Goal: Find specific page/section: Find specific page/section

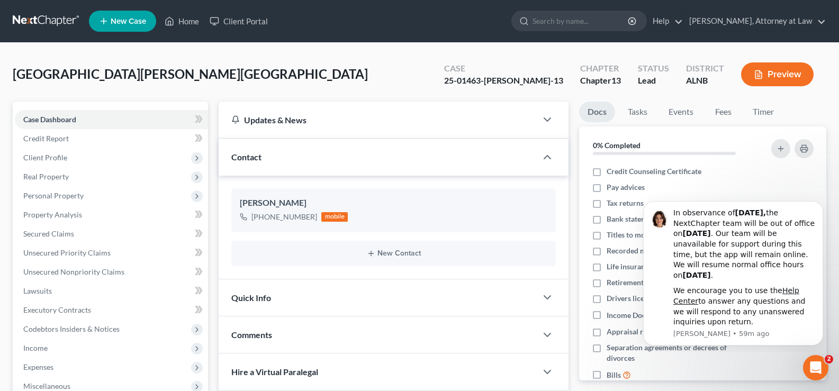
click at [168, 11] on ul "New Case Home Client Portal - No Result - See all results Or Press Enter... Hel…" at bounding box center [458, 21] width 738 height 28
click at [185, 23] on link "Home" at bounding box center [181, 21] width 45 height 19
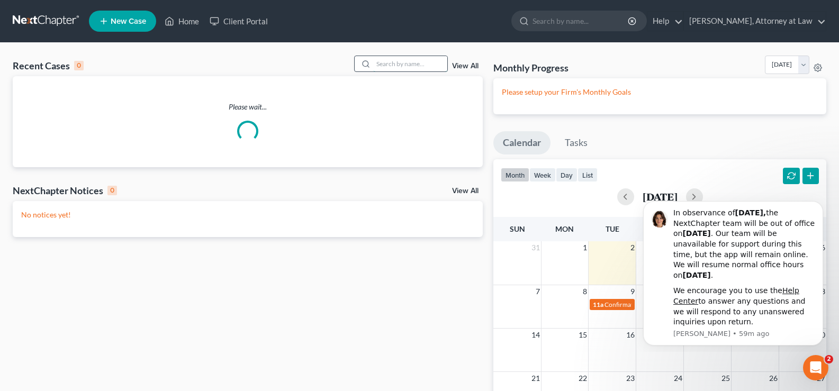
click at [408, 65] on input "search" at bounding box center [410, 63] width 74 height 15
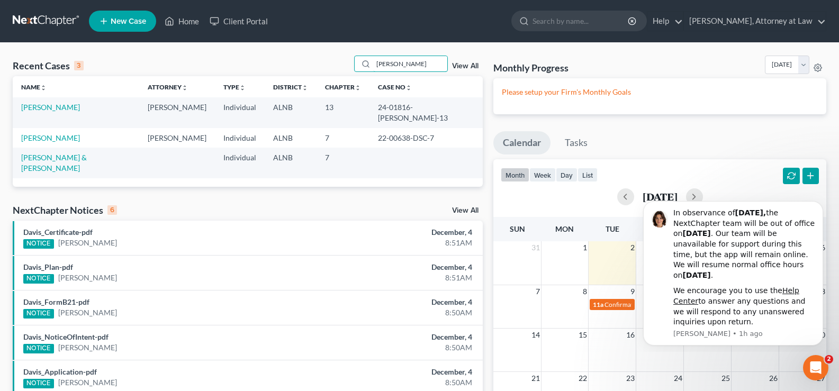
click at [210, 44] on div "Recent Cases 3 [PERSON_NAME] View All Name unfold_more expand_more expand_less …" at bounding box center [419, 288] width 839 height 490
type input "[PERSON_NAME]"
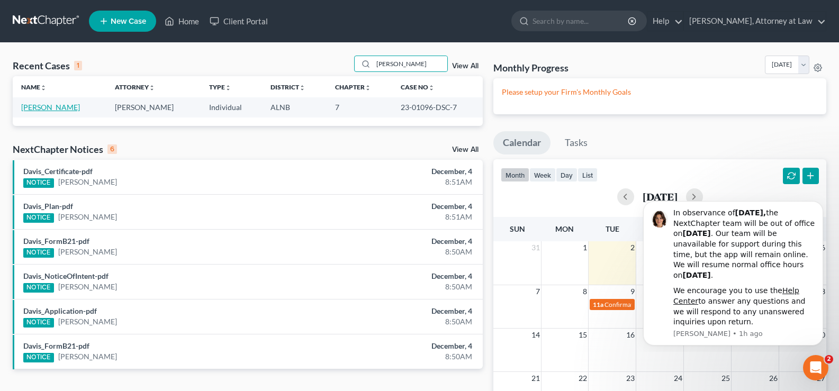
click at [50, 110] on link "[PERSON_NAME]" at bounding box center [50, 107] width 59 height 9
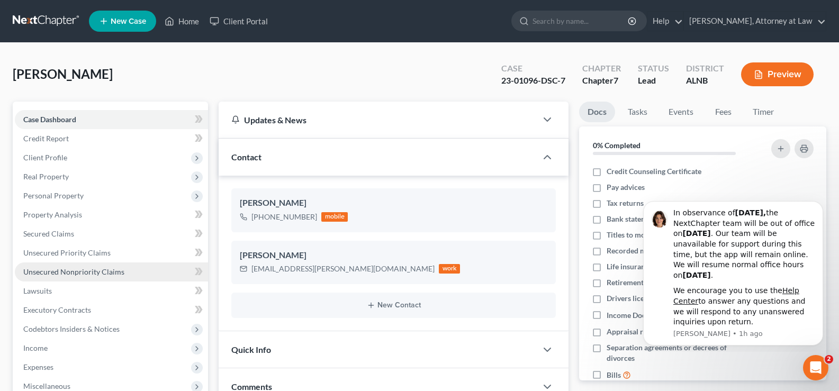
drag, startPoint x: 87, startPoint y: 273, endPoint x: 143, endPoint y: 271, distance: 55.7
click at [88, 273] on span "Unsecured Nonpriority Claims" at bounding box center [73, 271] width 101 height 9
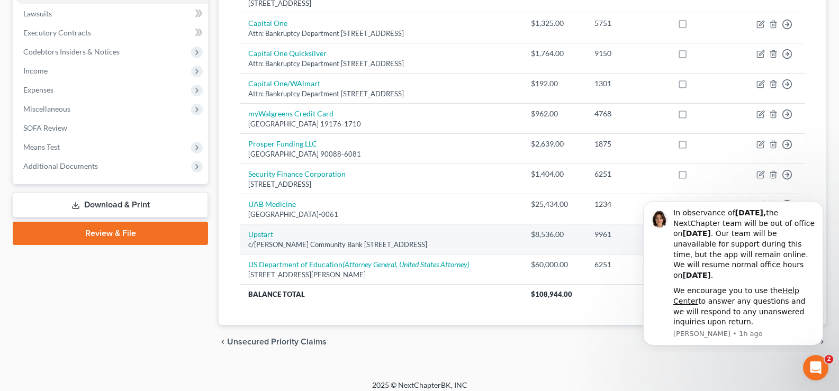
scroll to position [285, 0]
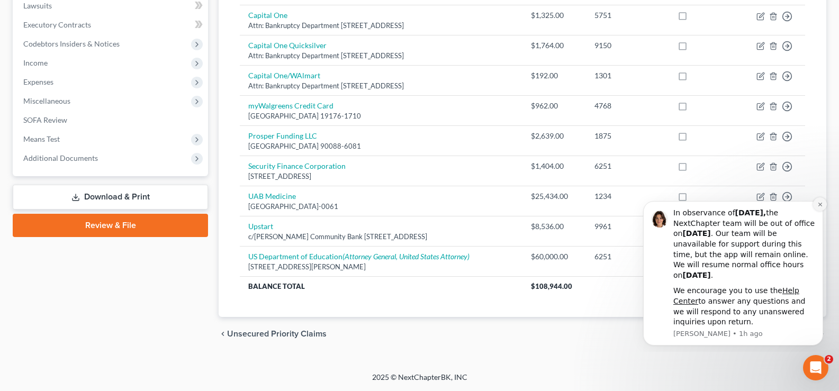
click at [818, 204] on icon "Dismiss notification" at bounding box center [821, 205] width 6 height 6
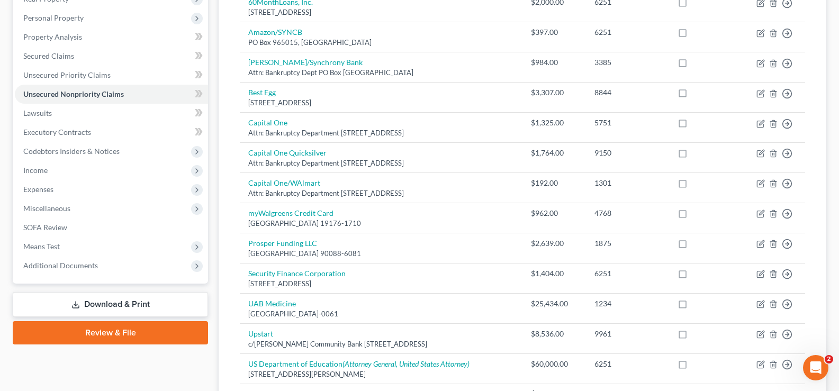
scroll to position [74, 0]
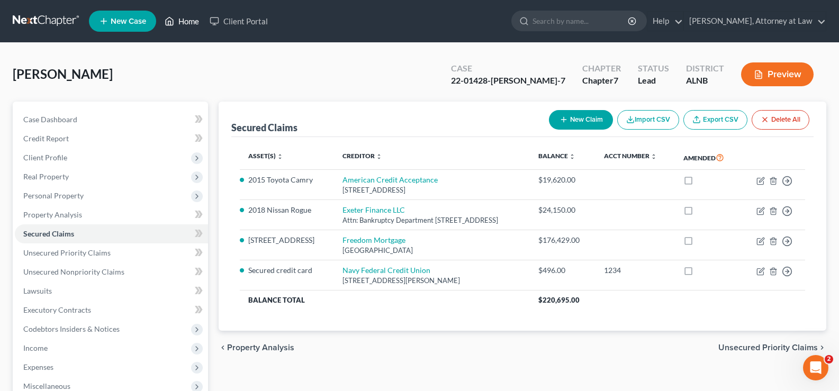
click at [186, 23] on link "Home" at bounding box center [181, 21] width 45 height 19
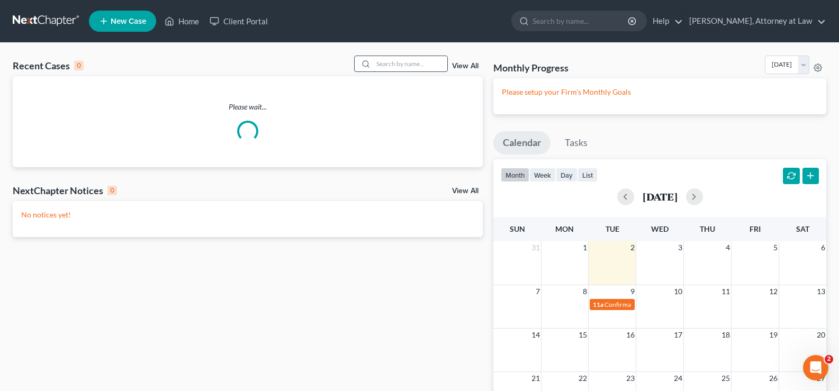
click at [401, 61] on input "search" at bounding box center [410, 63] width 74 height 15
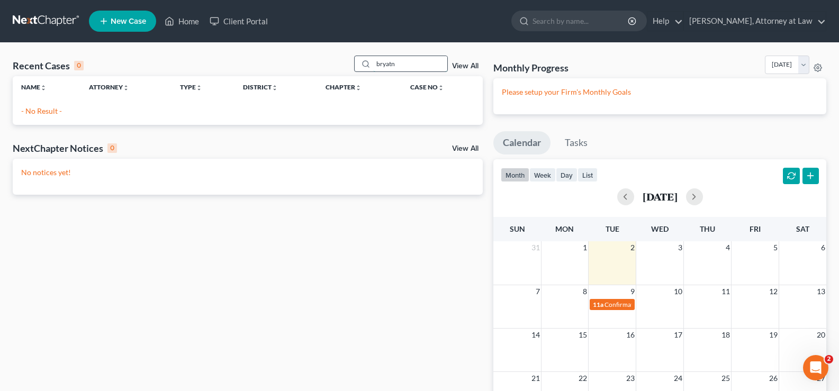
click at [413, 67] on input "bryatn" at bounding box center [410, 63] width 74 height 15
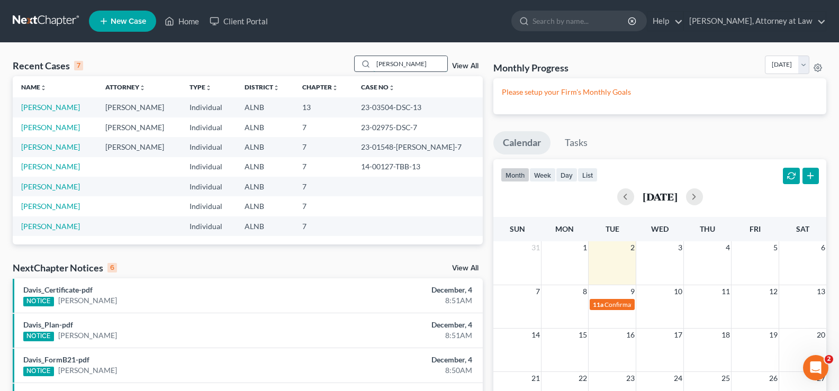
type input "bryant"
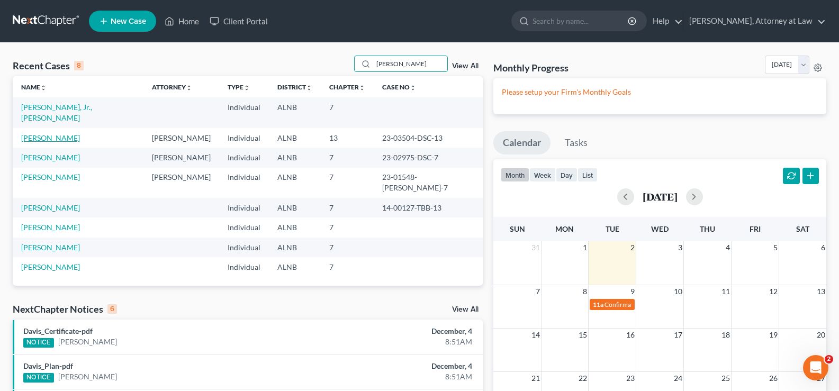
click at [65, 133] on link "Bryant, Shalena" at bounding box center [50, 137] width 59 height 9
